Goal: Information Seeking & Learning: Learn about a topic

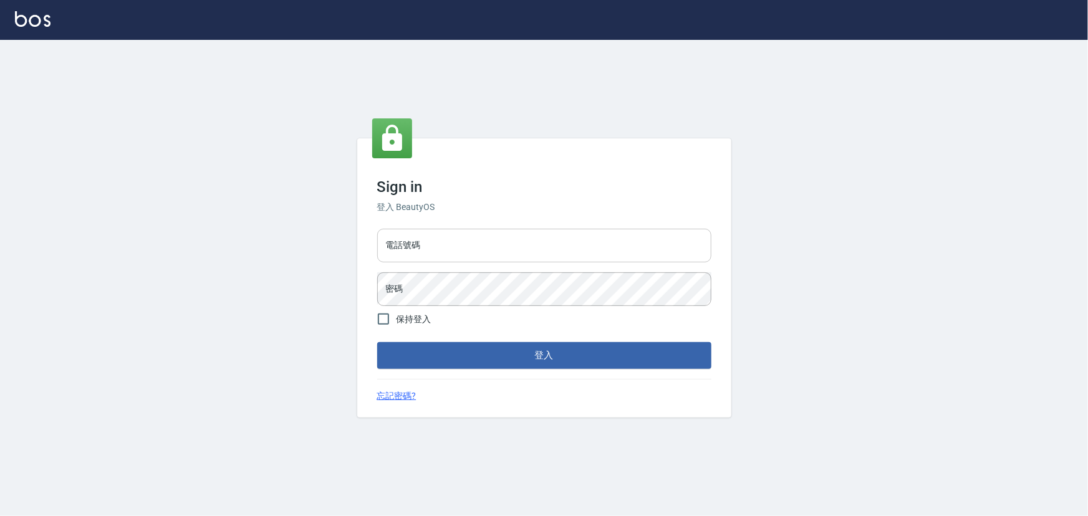
click at [429, 238] on input "電話號碼" at bounding box center [544, 246] width 334 height 34
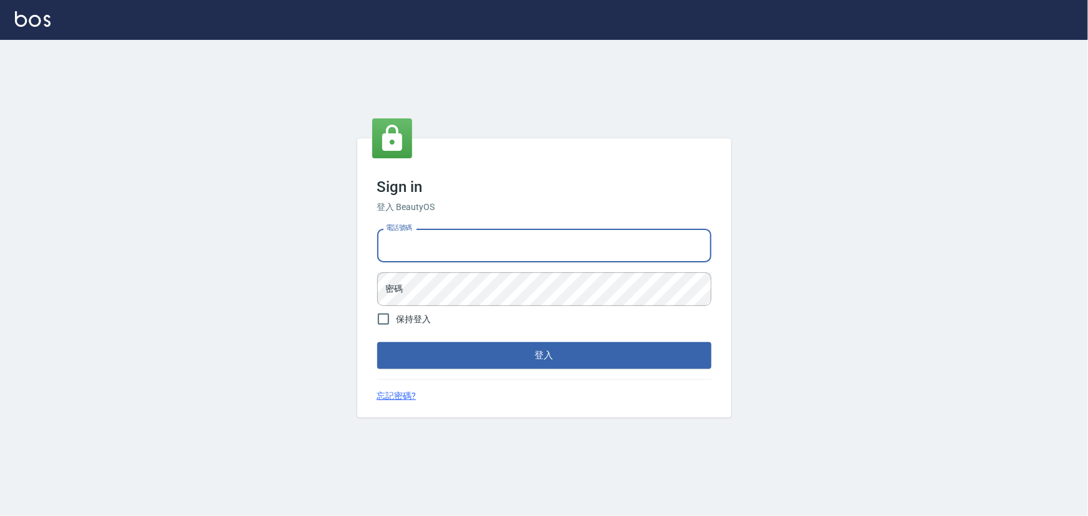
type input "0936888819"
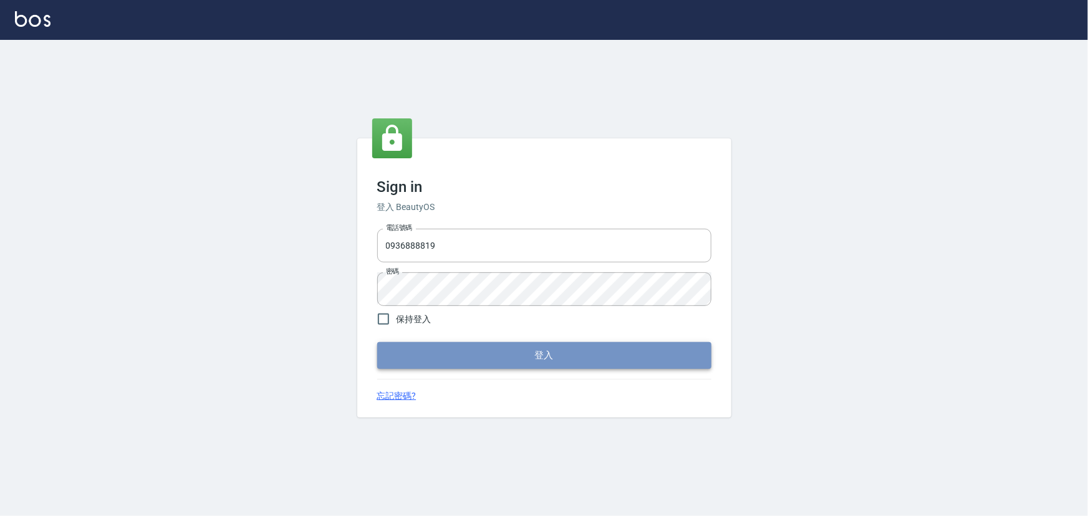
click at [498, 352] on button "登入" at bounding box center [544, 355] width 334 height 26
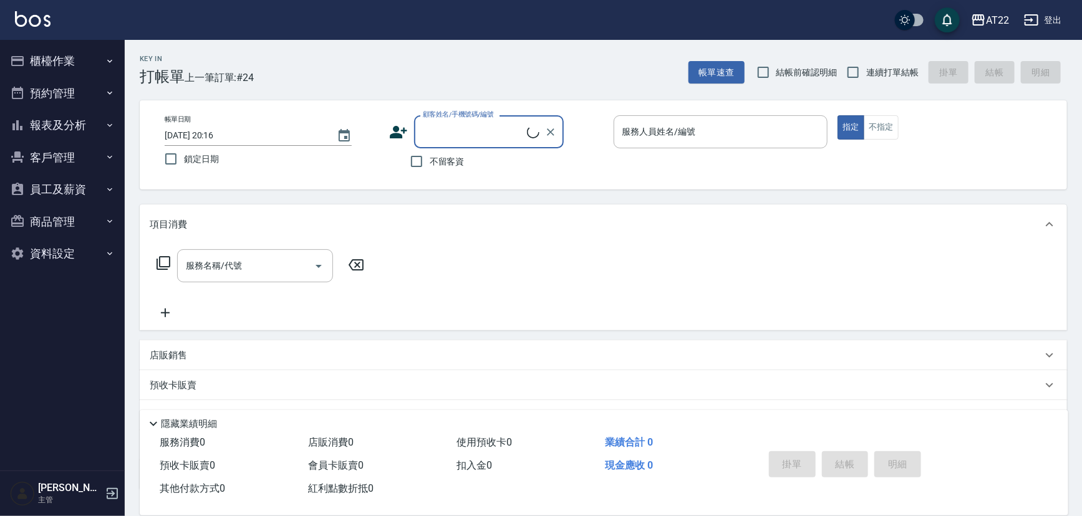
click at [112, 106] on button "預約管理" at bounding box center [62, 93] width 115 height 32
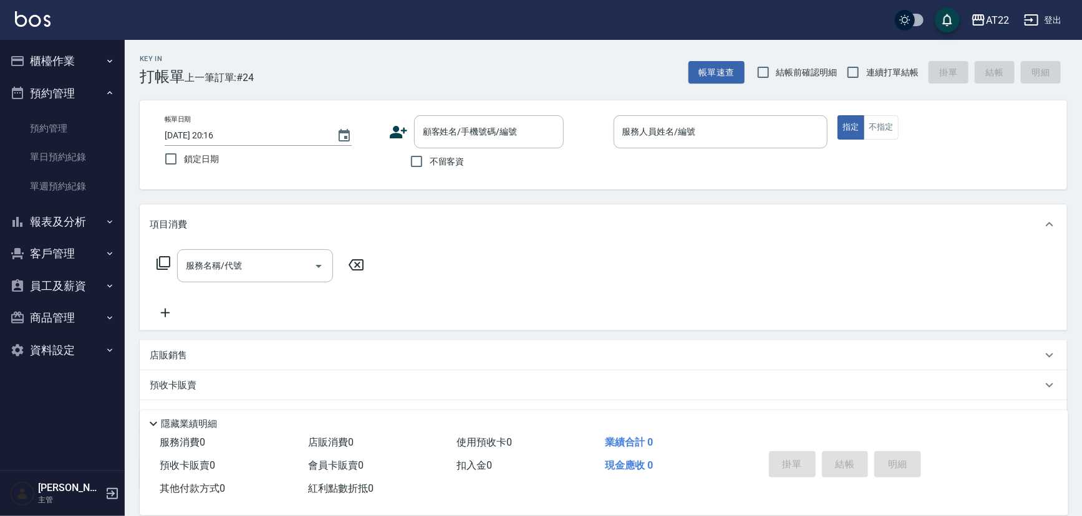
drag, startPoint x: 76, startPoint y: 226, endPoint x: 85, endPoint y: 225, distance: 8.8
click at [76, 228] on button "報表及分析" at bounding box center [62, 222] width 115 height 32
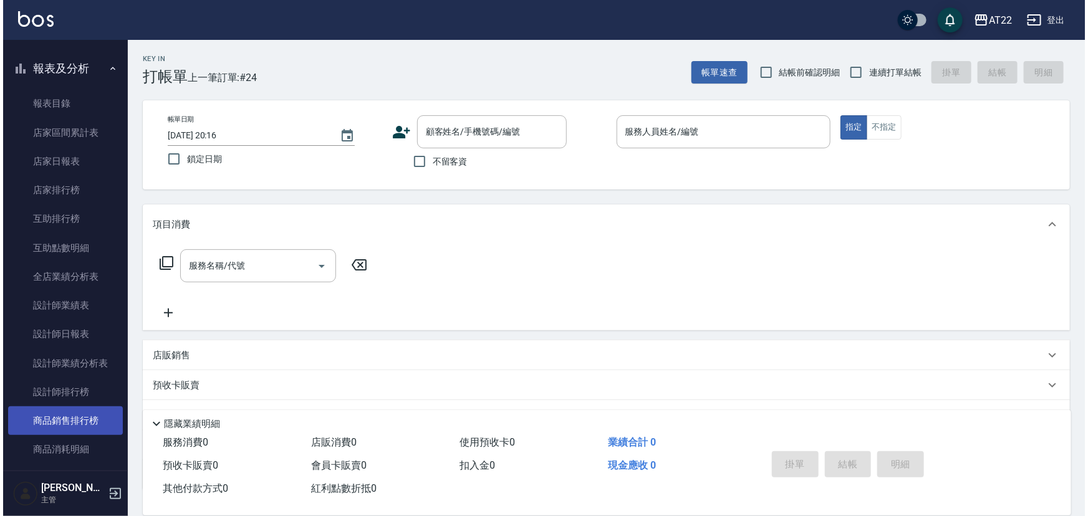
scroll to position [283, 0]
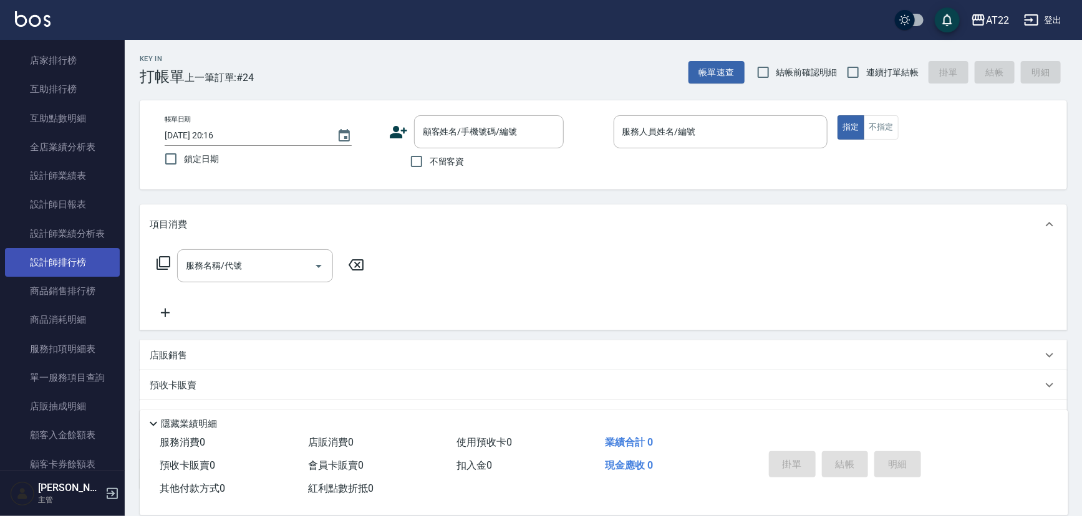
click at [69, 268] on link "設計師排行榜" at bounding box center [62, 262] width 115 height 29
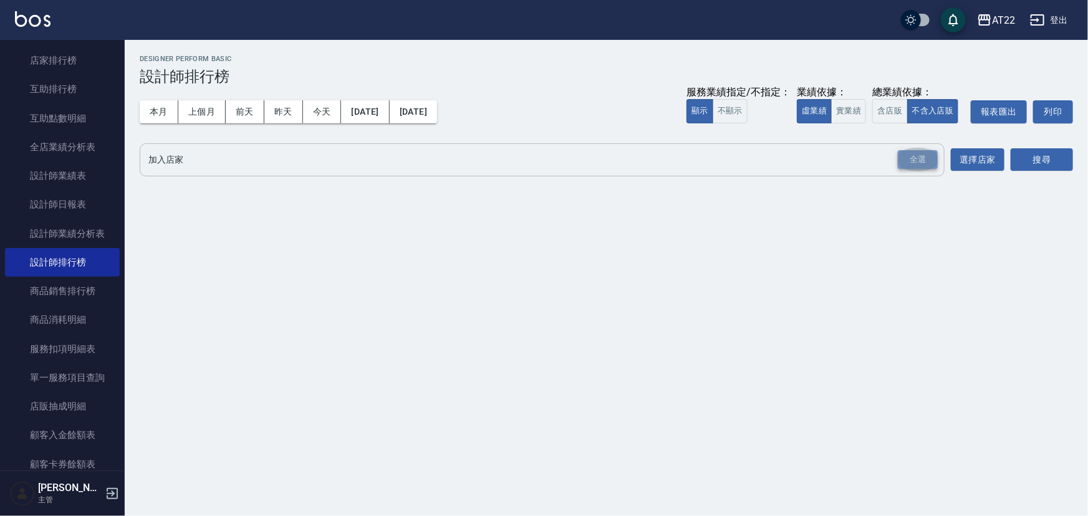
click at [911, 160] on div "全選" at bounding box center [918, 159] width 40 height 19
click at [155, 110] on button "本月" at bounding box center [159, 111] width 39 height 23
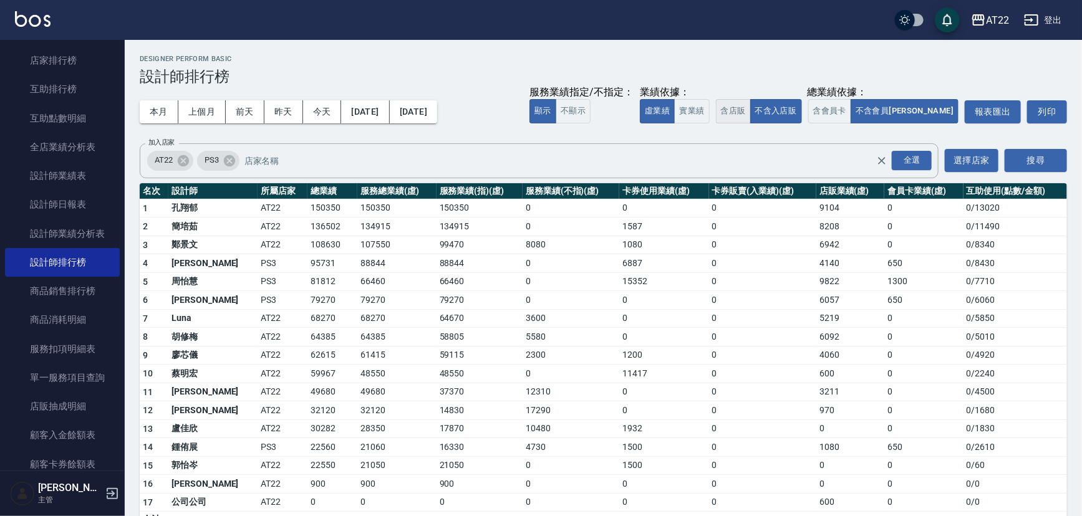
click at [751, 109] on button "含店販" at bounding box center [733, 111] width 35 height 24
click at [852, 107] on button "含會員卡" at bounding box center [830, 111] width 44 height 24
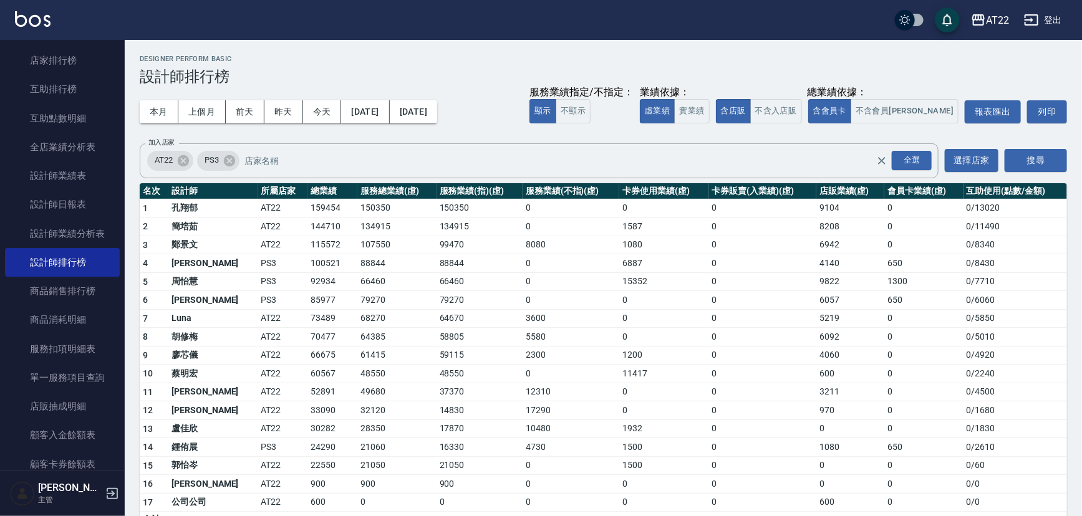
click at [1042, 12] on button "登出" at bounding box center [1043, 20] width 48 height 23
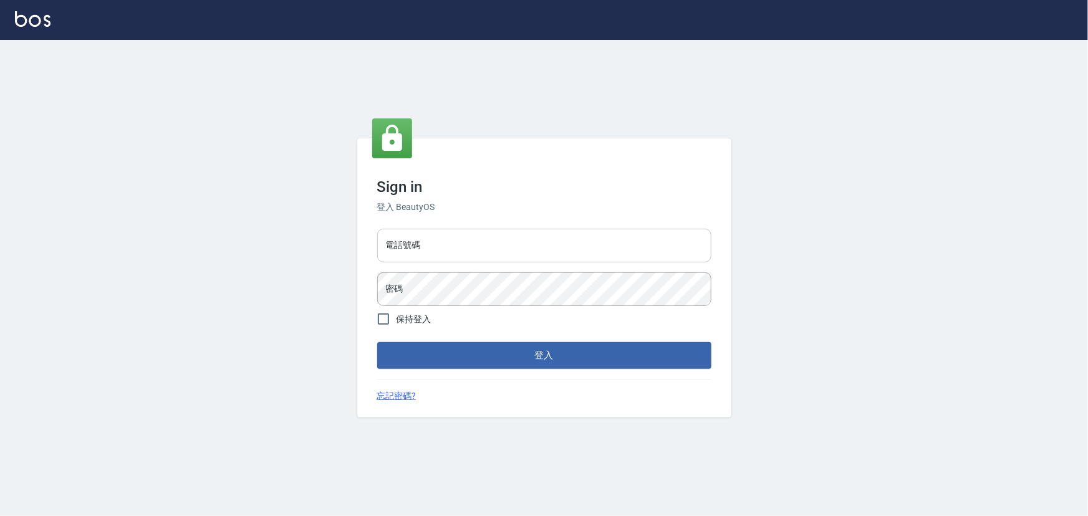
drag, startPoint x: 0, startPoint y: 0, endPoint x: 447, endPoint y: 241, distance: 507.9
click at [447, 243] on input "電話號碼" at bounding box center [544, 246] width 334 height 34
drag, startPoint x: 445, startPoint y: 243, endPoint x: 346, endPoint y: 241, distance: 99.2
click at [346, 241] on div "Sign in 登入 BeautyOS 電話號碼 [PHONE_NUMBER] 電話號碼 密碼 密碼 保持登入 登入 忘記密碼?" at bounding box center [544, 278] width 1088 height 477
type input "29572957"
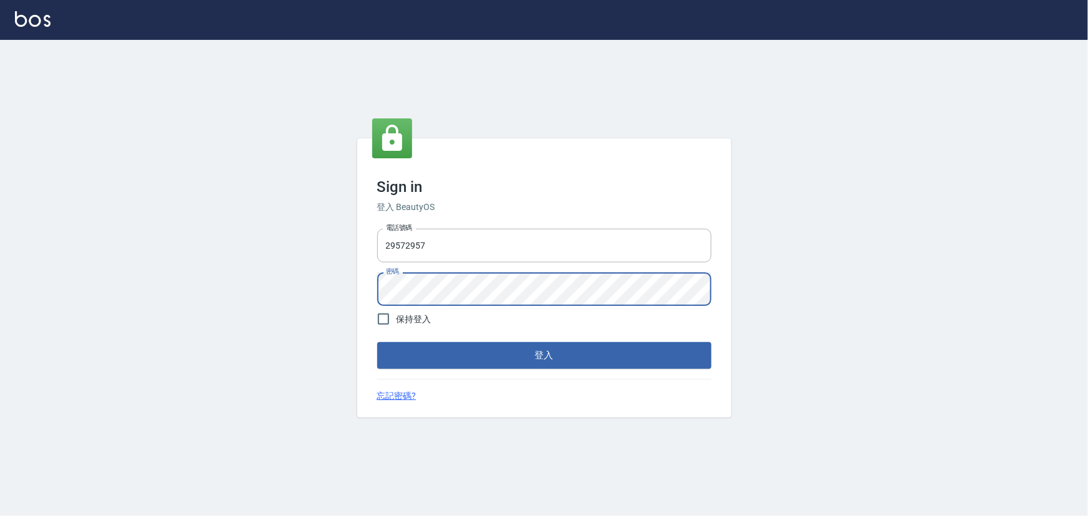
click at [377, 342] on button "登入" at bounding box center [544, 355] width 334 height 26
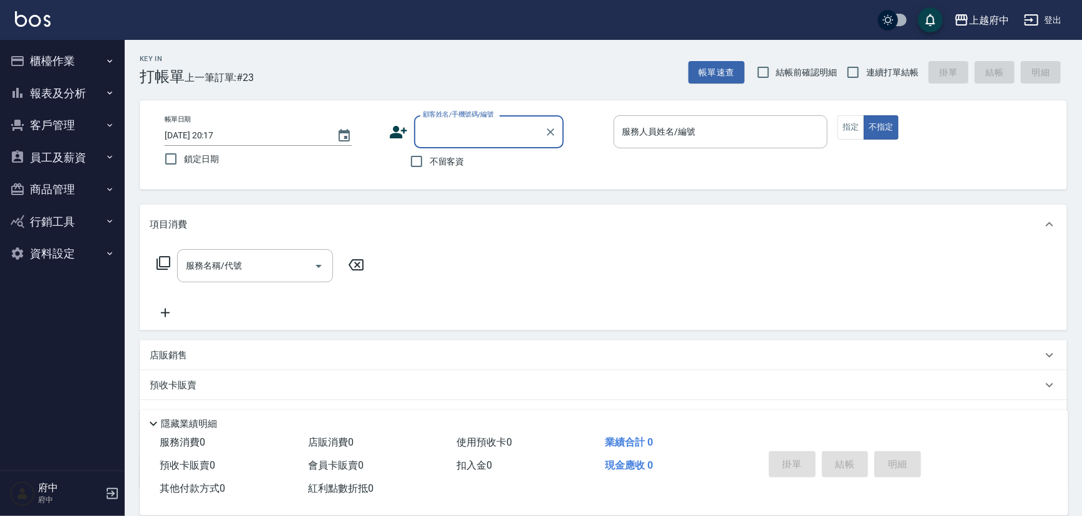
click at [94, 95] on button "報表及分析" at bounding box center [62, 93] width 115 height 32
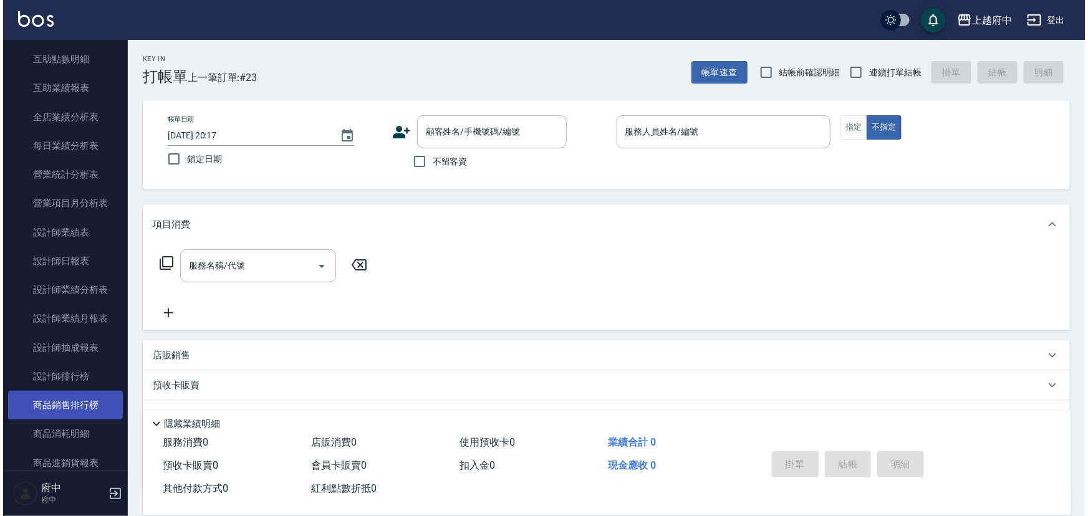
scroll to position [397, 0]
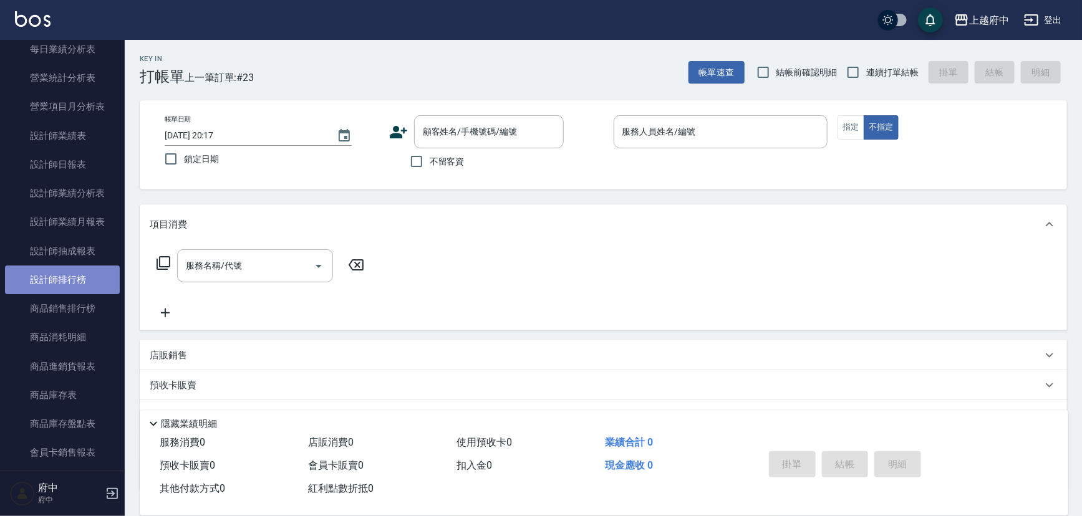
click at [79, 273] on link "設計師排行榜" at bounding box center [62, 280] width 115 height 29
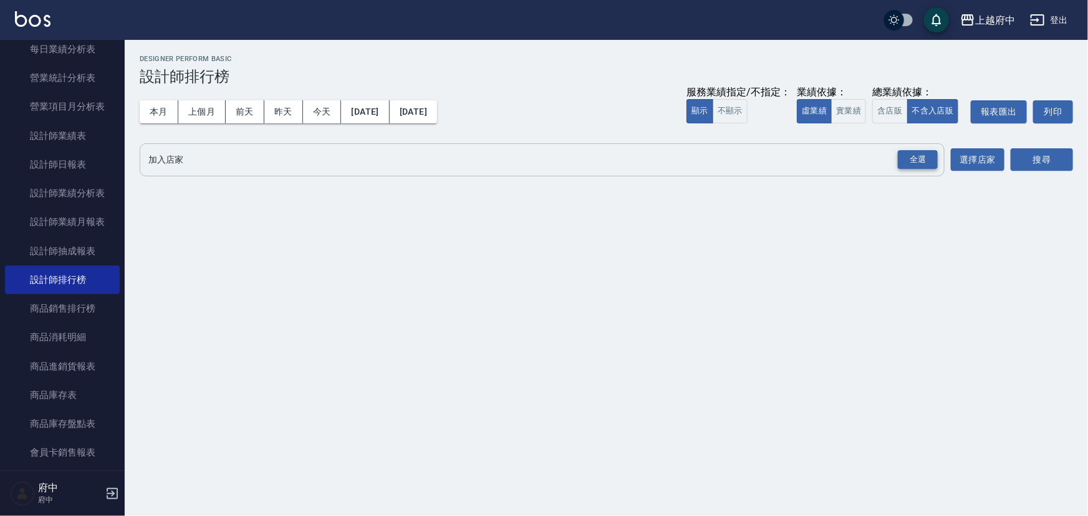
click at [924, 157] on div "全選" at bounding box center [918, 159] width 40 height 19
click at [163, 115] on button "本月" at bounding box center [159, 111] width 39 height 23
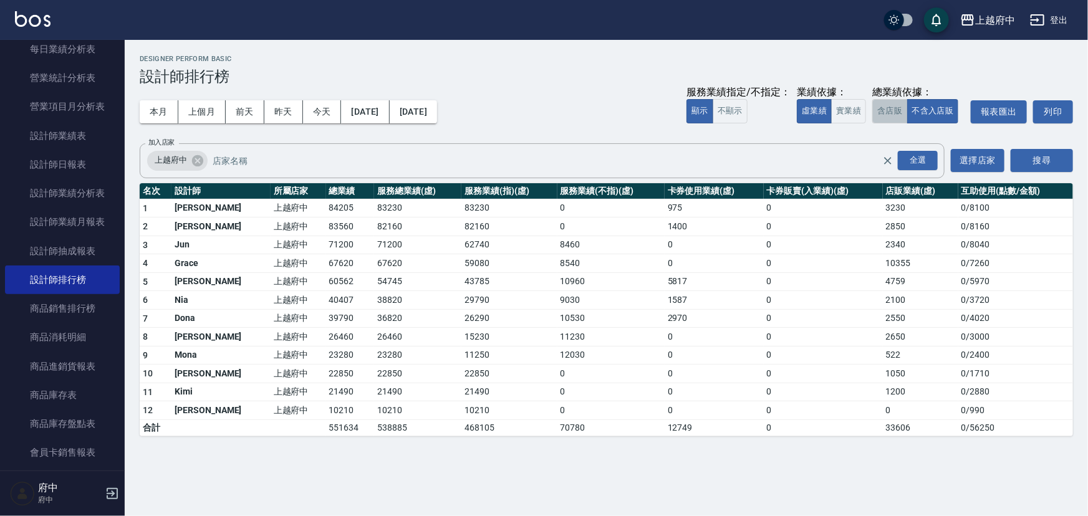
click at [883, 114] on button "含店販" at bounding box center [890, 111] width 35 height 24
click at [326, 207] on td "87435" at bounding box center [350, 208] width 49 height 19
click at [326, 215] on td "87435" at bounding box center [350, 208] width 49 height 19
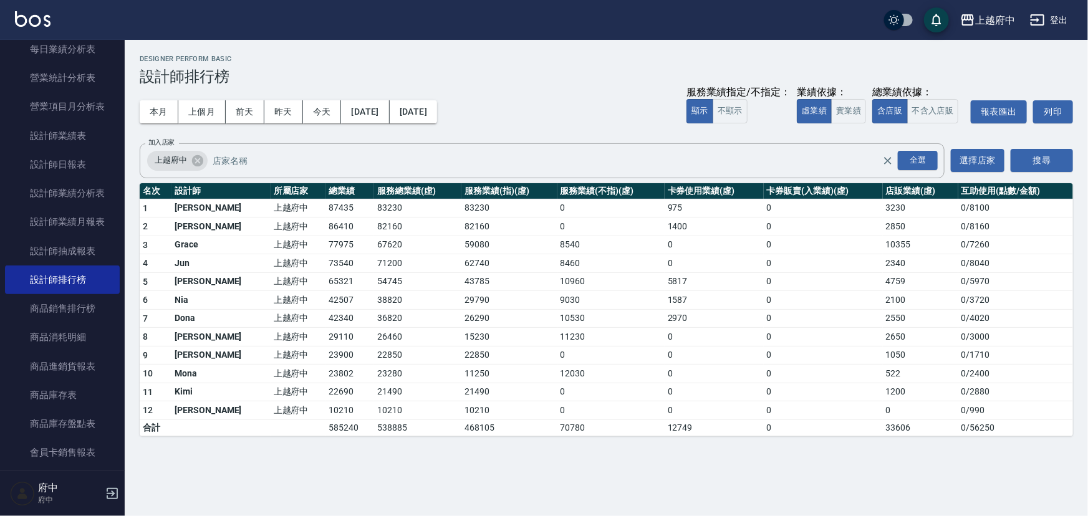
click at [326, 206] on td "87435" at bounding box center [350, 208] width 49 height 19
click at [326, 215] on td "87435" at bounding box center [350, 208] width 49 height 19
